Goal: Transaction & Acquisition: Obtain resource

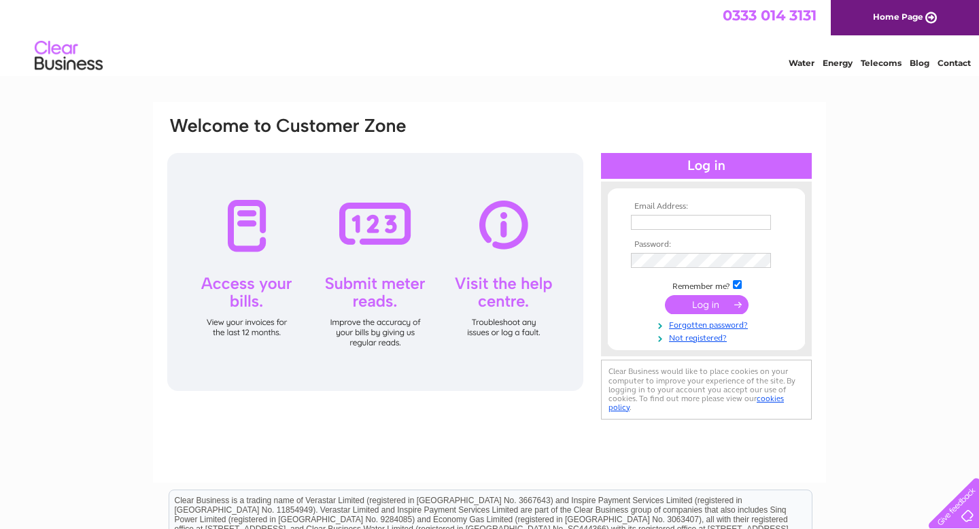
type input "powanmedia@gmail.com"
click at [690, 304] on input "submit" at bounding box center [707, 304] width 84 height 19
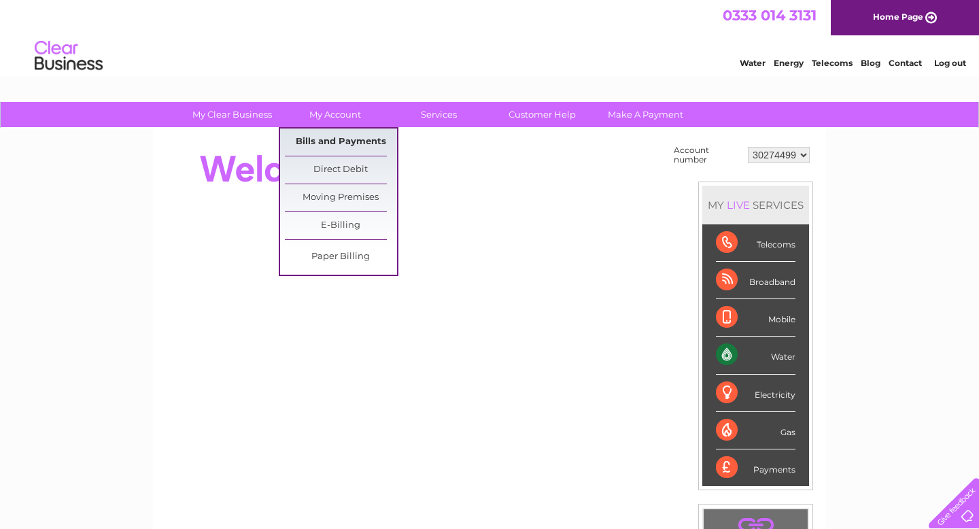
click at [345, 136] on link "Bills and Payments" at bounding box center [341, 141] width 112 height 27
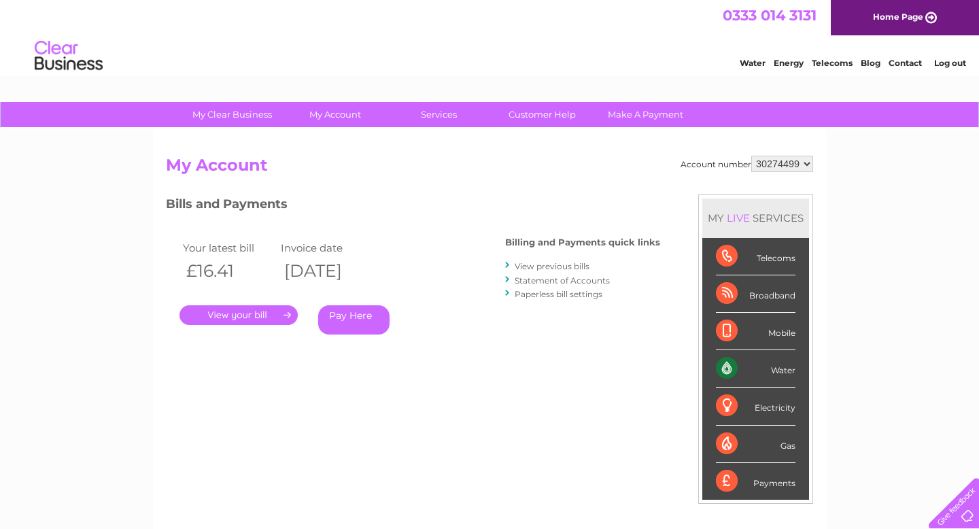
click at [253, 313] on link "." at bounding box center [238, 315] width 118 height 20
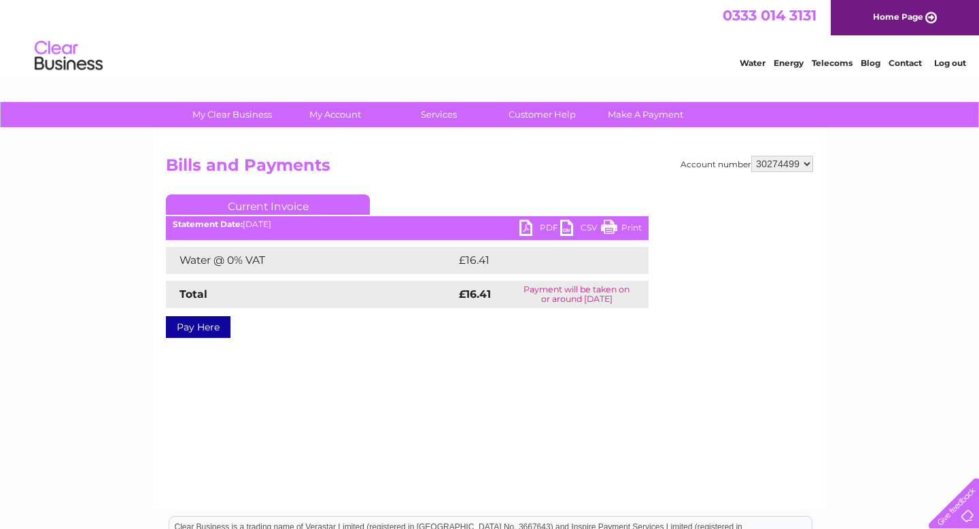
click at [530, 226] on link "PDF" at bounding box center [539, 230] width 41 height 20
click at [946, 58] on link "Log out" at bounding box center [950, 63] width 32 height 10
